Goal: Transaction & Acquisition: Purchase product/service

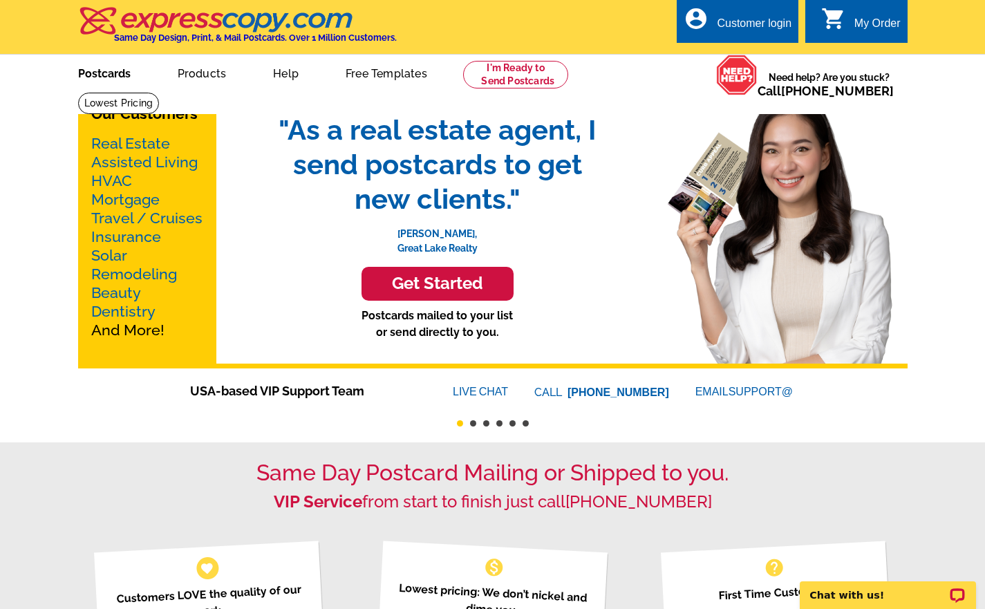
click at [111, 72] on link "Postcards" at bounding box center [104, 72] width 97 height 32
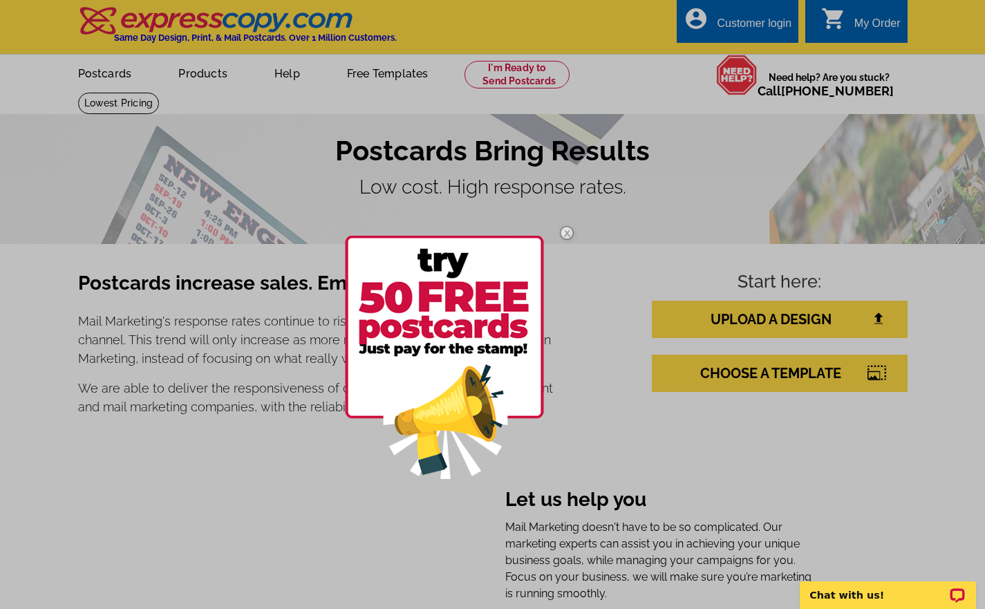
click at [488, 303] on img at bounding box center [444, 357] width 199 height 243
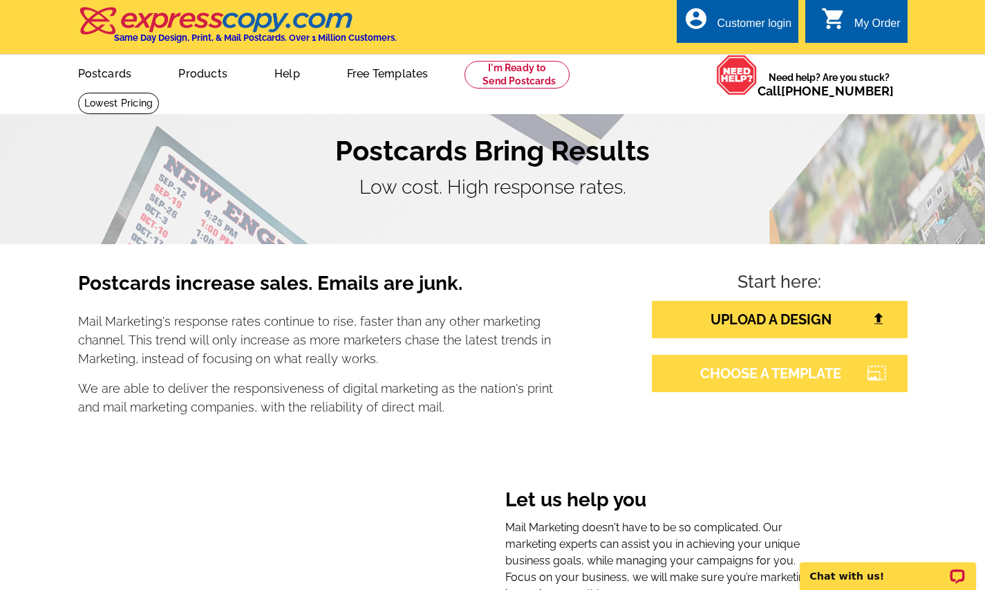
click at [710, 370] on link "CHOOSE A TEMPLATE" at bounding box center [780, 373] width 256 height 37
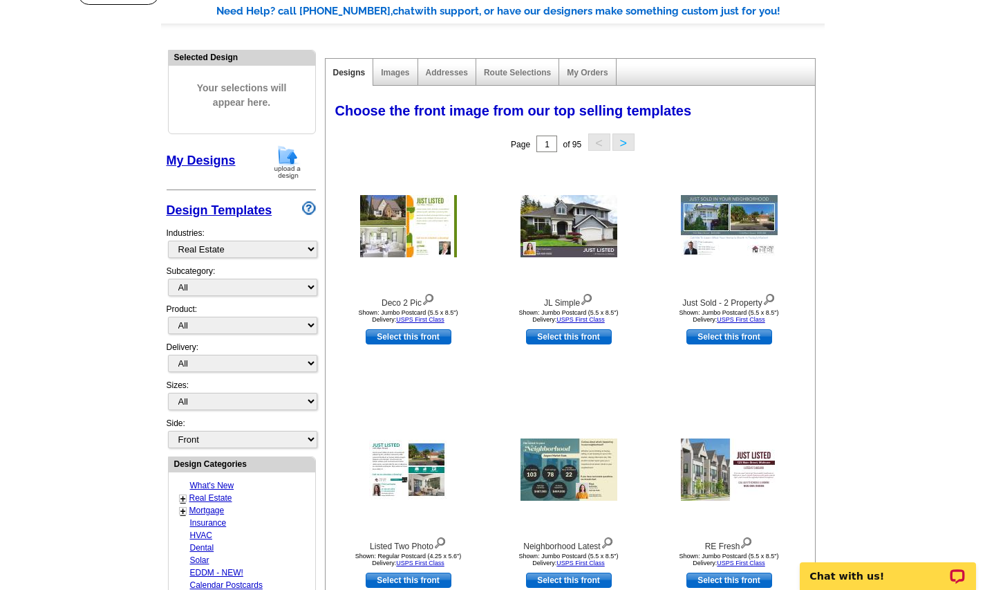
scroll to position [113, 0]
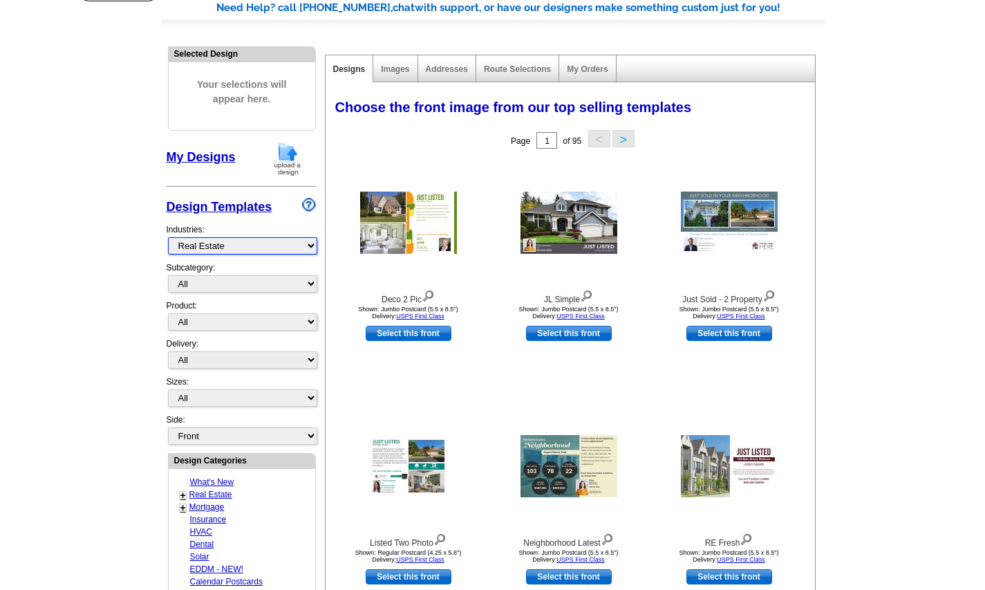
select select "971"
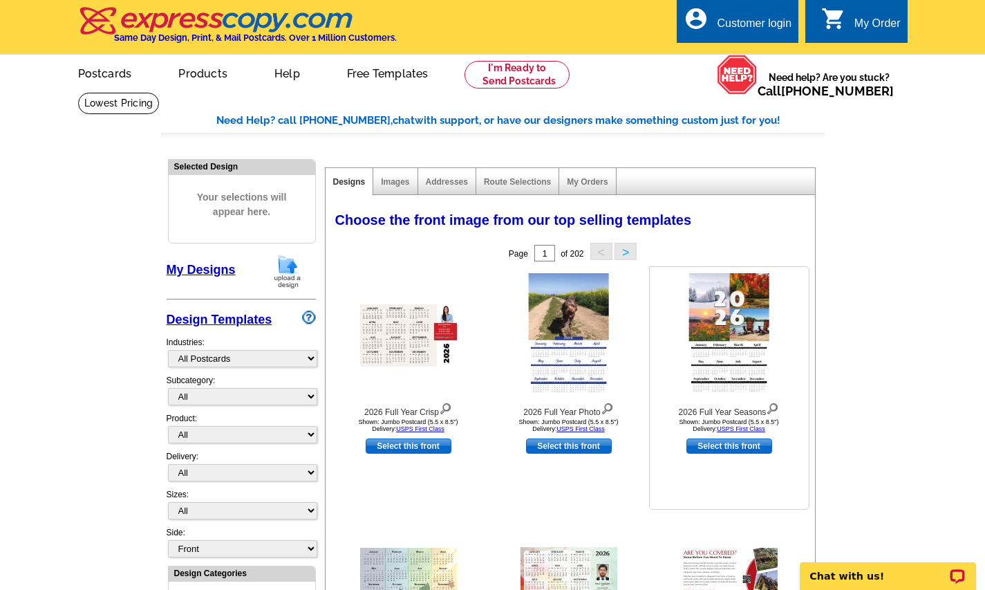
scroll to position [0, 0]
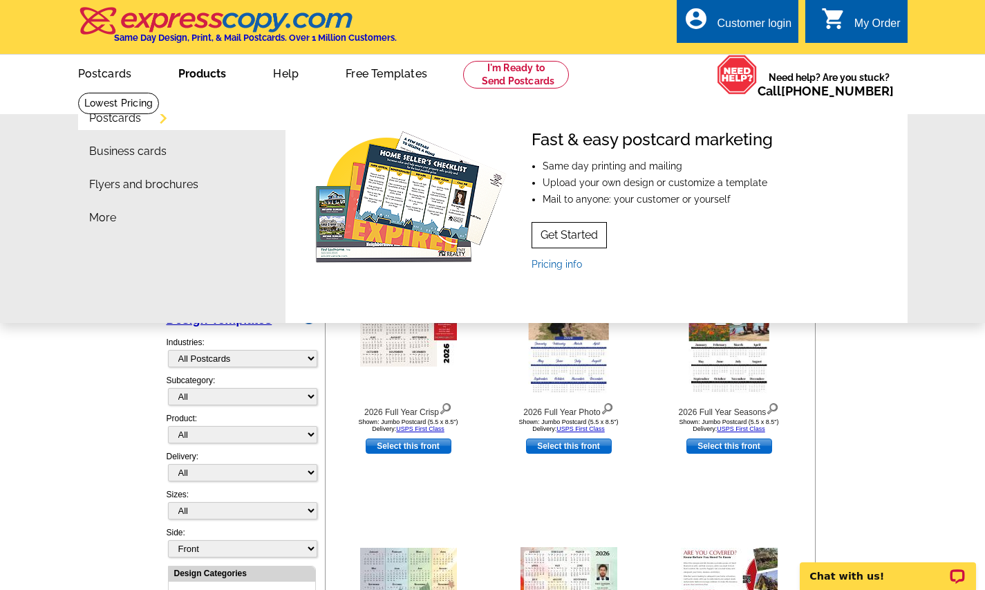
click at [576, 232] on link "Get Started" at bounding box center [568, 235] width 75 height 26
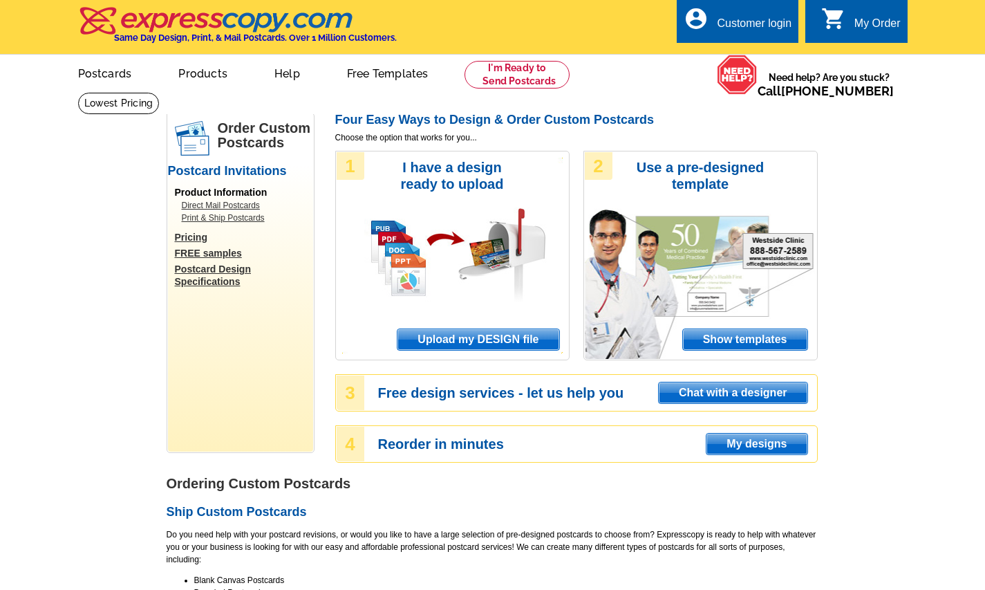
click at [719, 390] on span "Chat with a designer" at bounding box center [733, 392] width 148 height 21
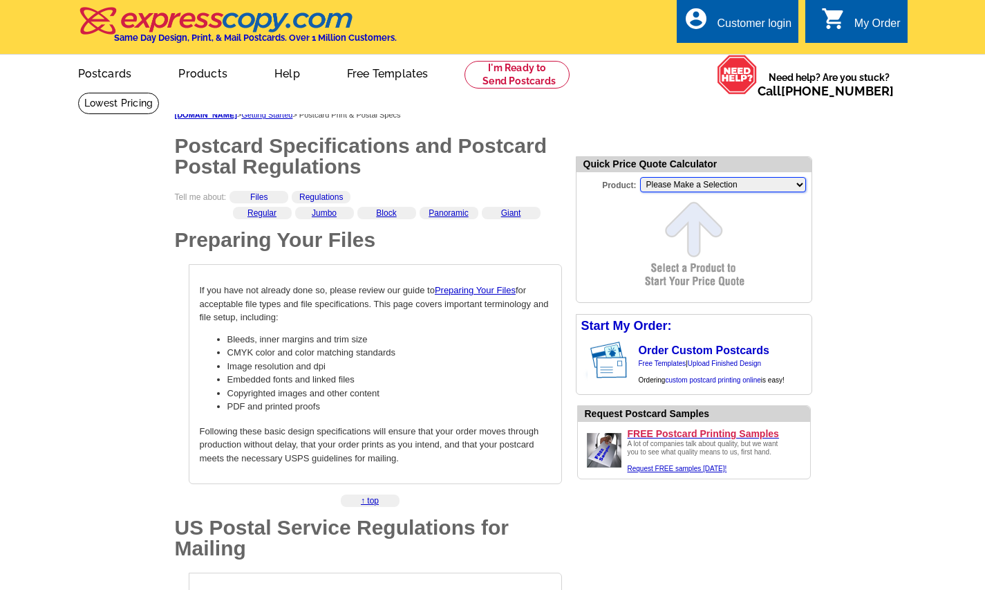
select select "2"
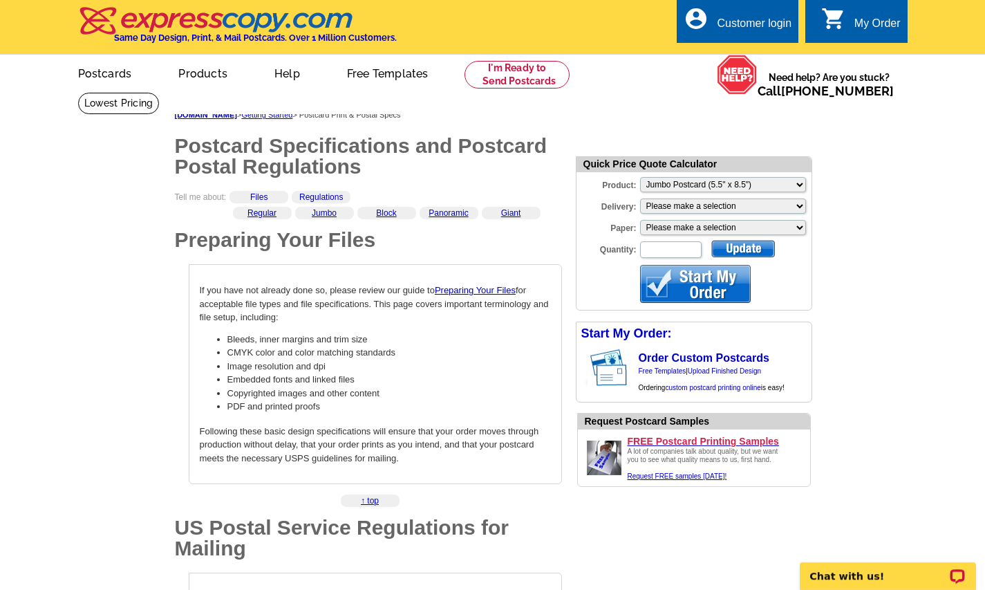
click at [672, 249] on input "Quantity:" at bounding box center [671, 249] width 62 height 17
select select "3"
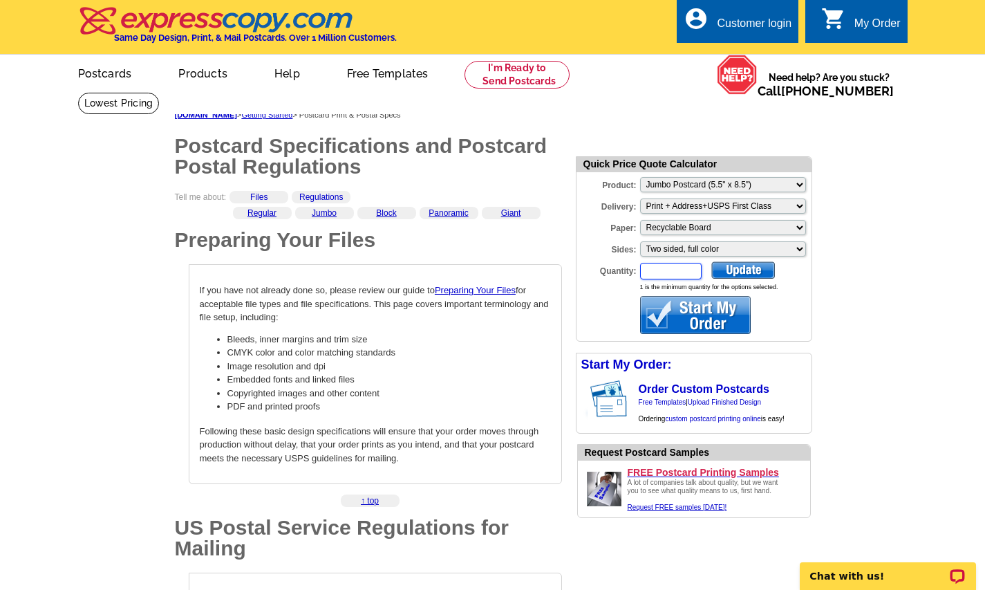
click at [660, 274] on input "Quantity:" at bounding box center [671, 271] width 62 height 17
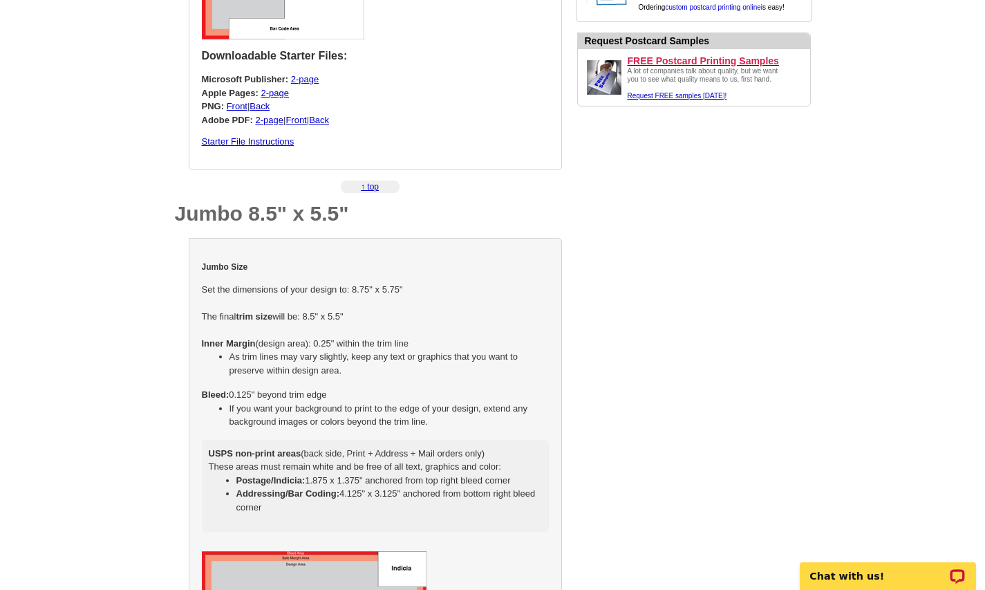
scroll to position [1392, 0]
